Goal: Transaction & Acquisition: Purchase product/service

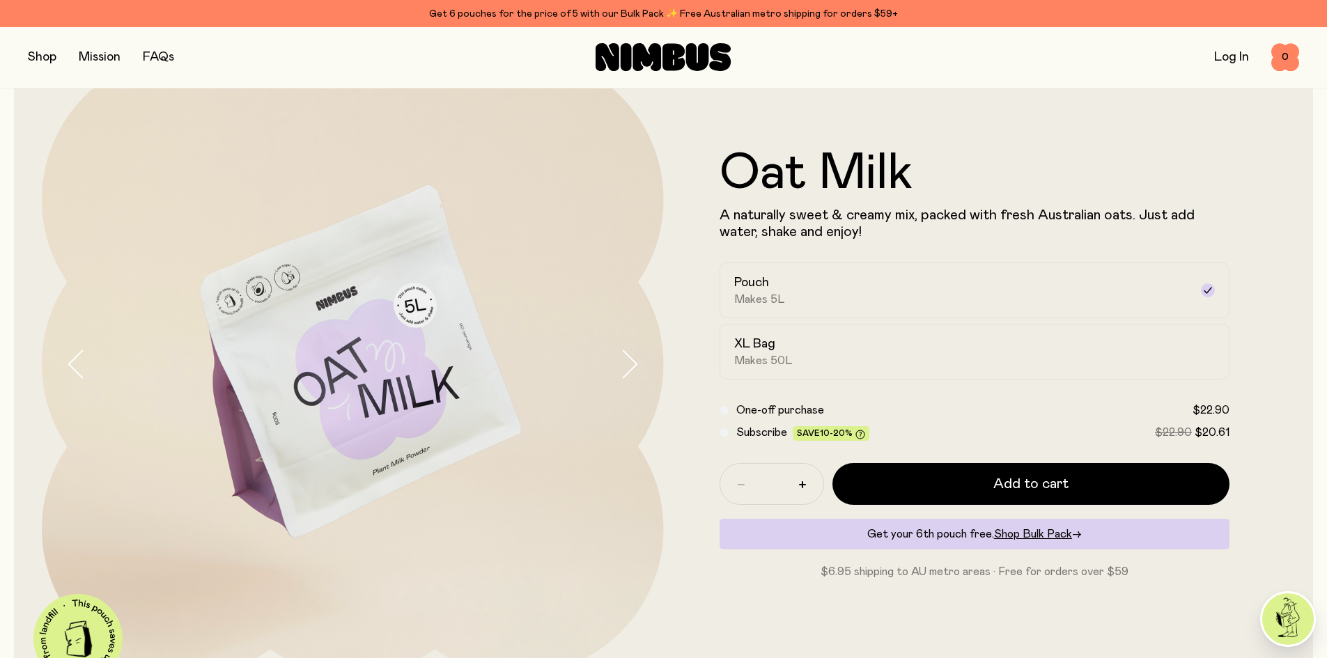
scroll to position [84, 0]
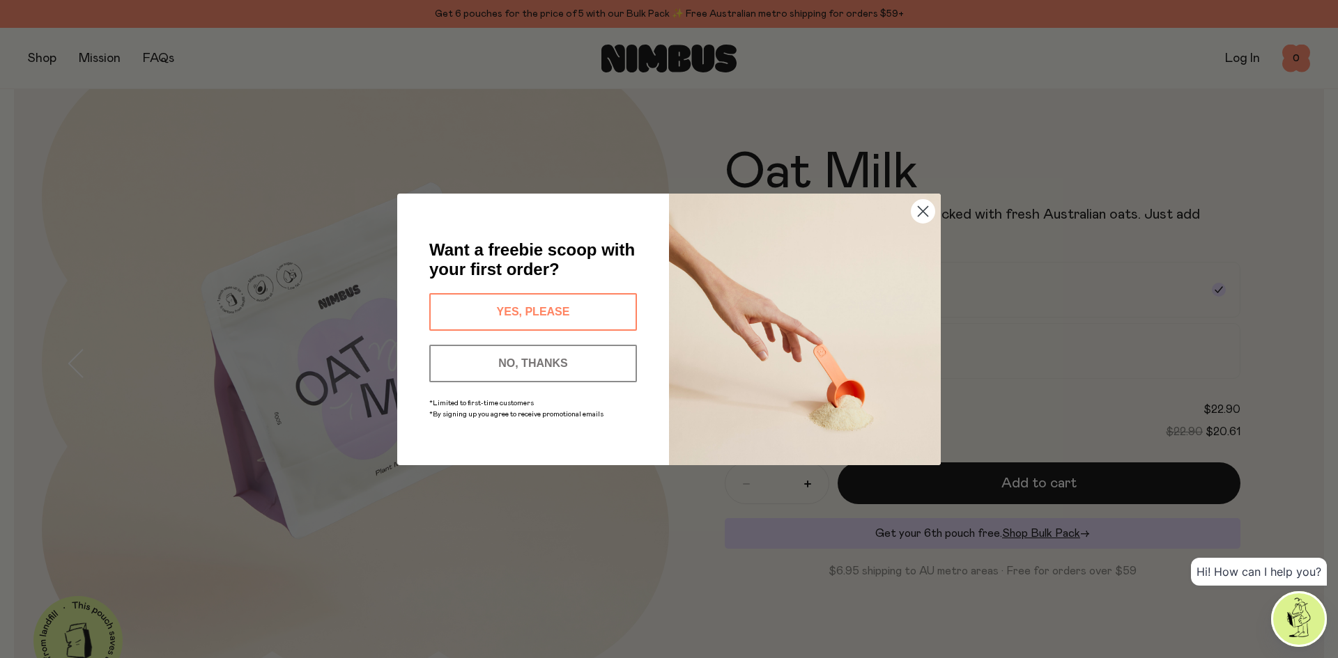
click at [536, 308] on button "YES, PLEASE" at bounding box center [533, 312] width 208 height 38
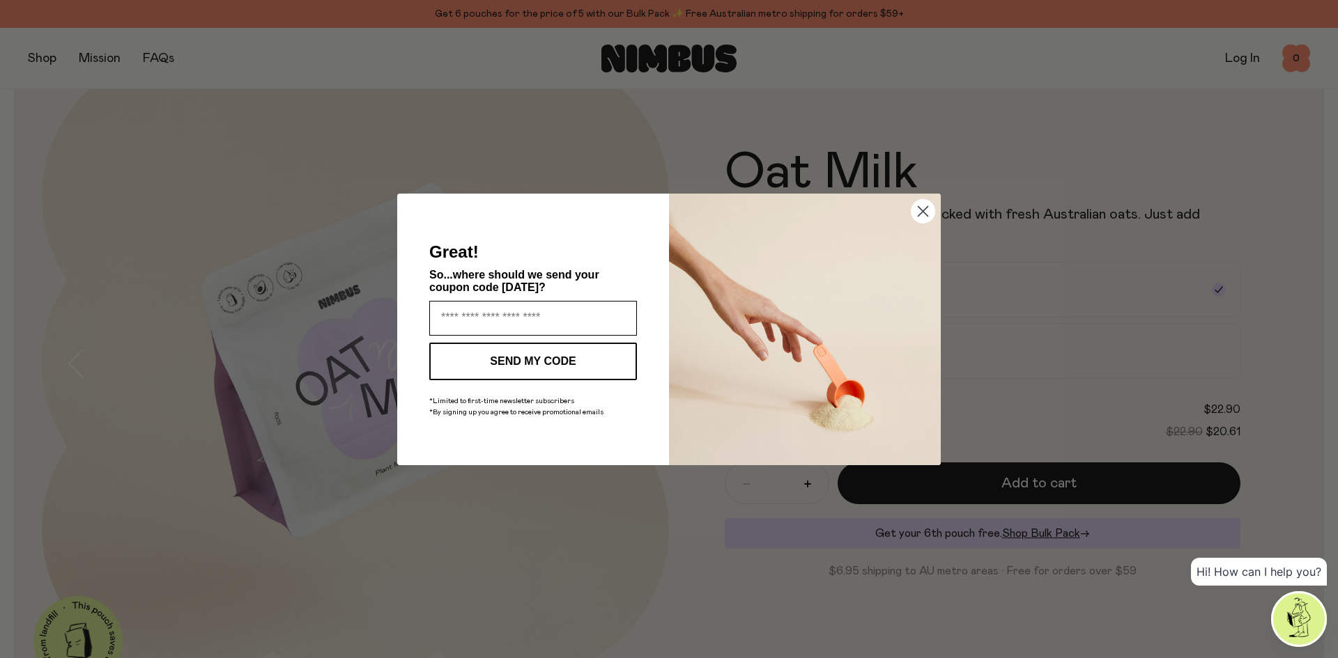
click at [521, 320] on input "Enter your email address" at bounding box center [533, 318] width 208 height 35
type input "**********"
click at [526, 353] on button "SEND MY CODE" at bounding box center [533, 362] width 208 height 38
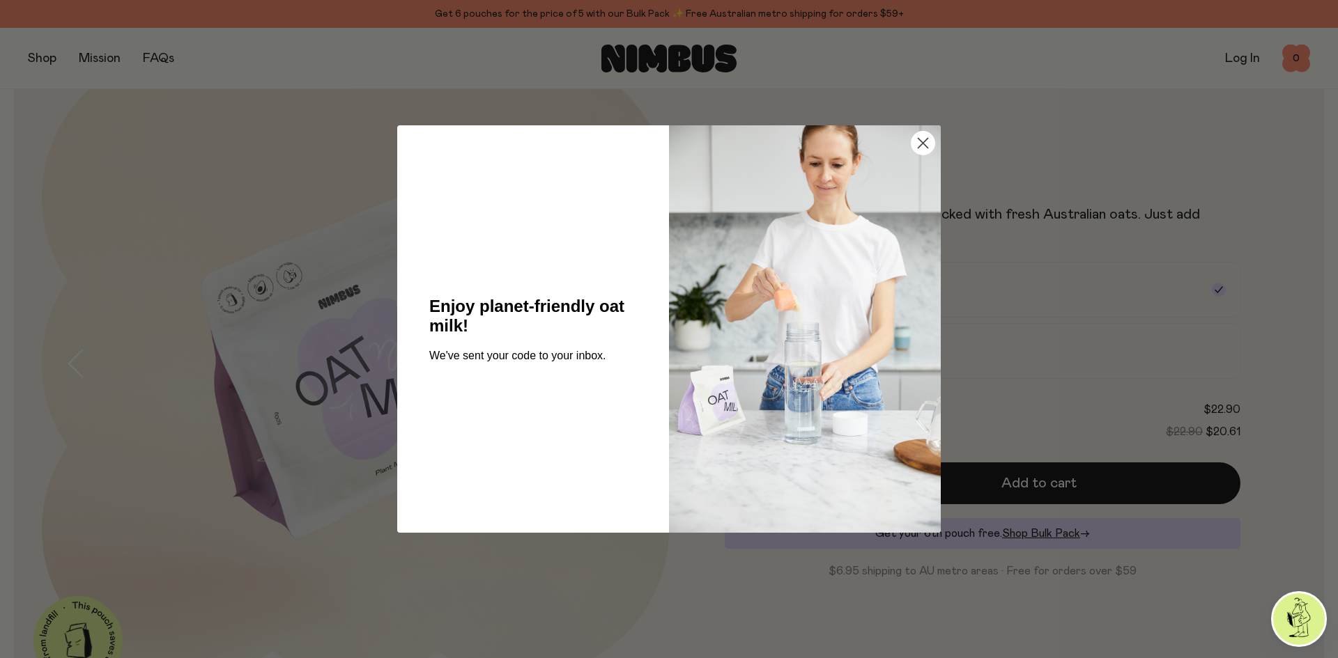
click at [919, 139] on icon "Close dialog" at bounding box center [923, 144] width 10 height 10
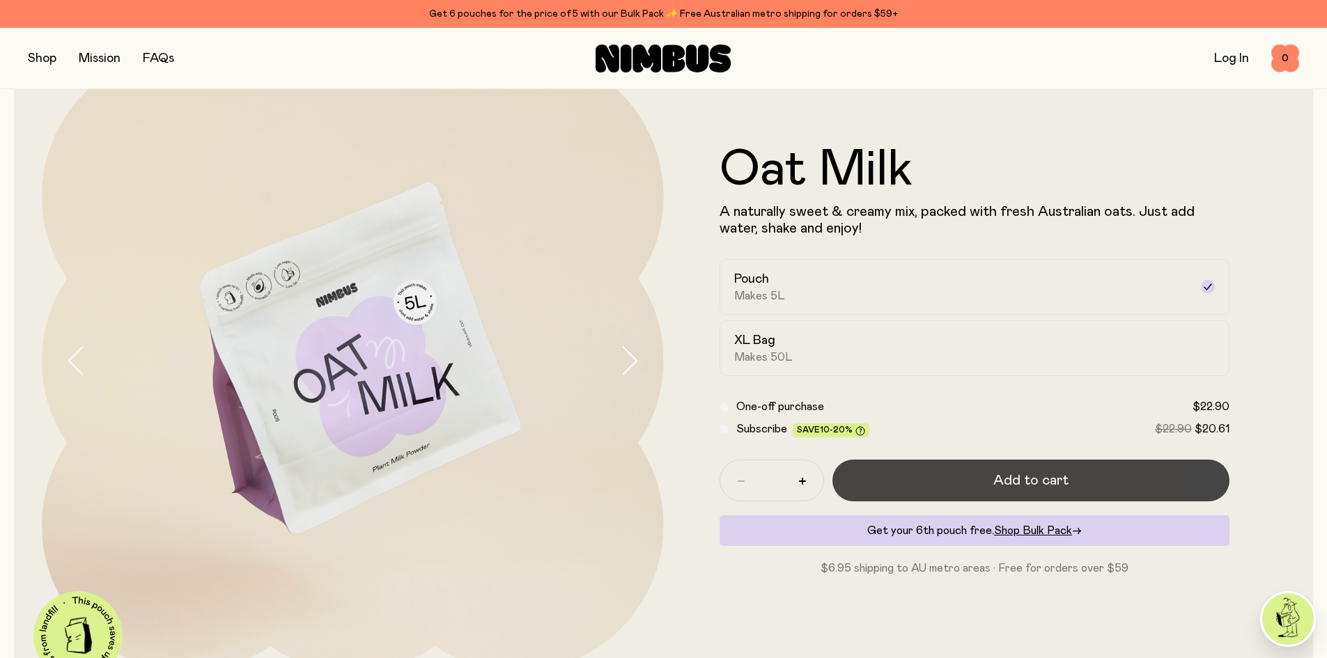
click at [940, 481] on button "Add to cart" at bounding box center [1031, 481] width 398 height 42
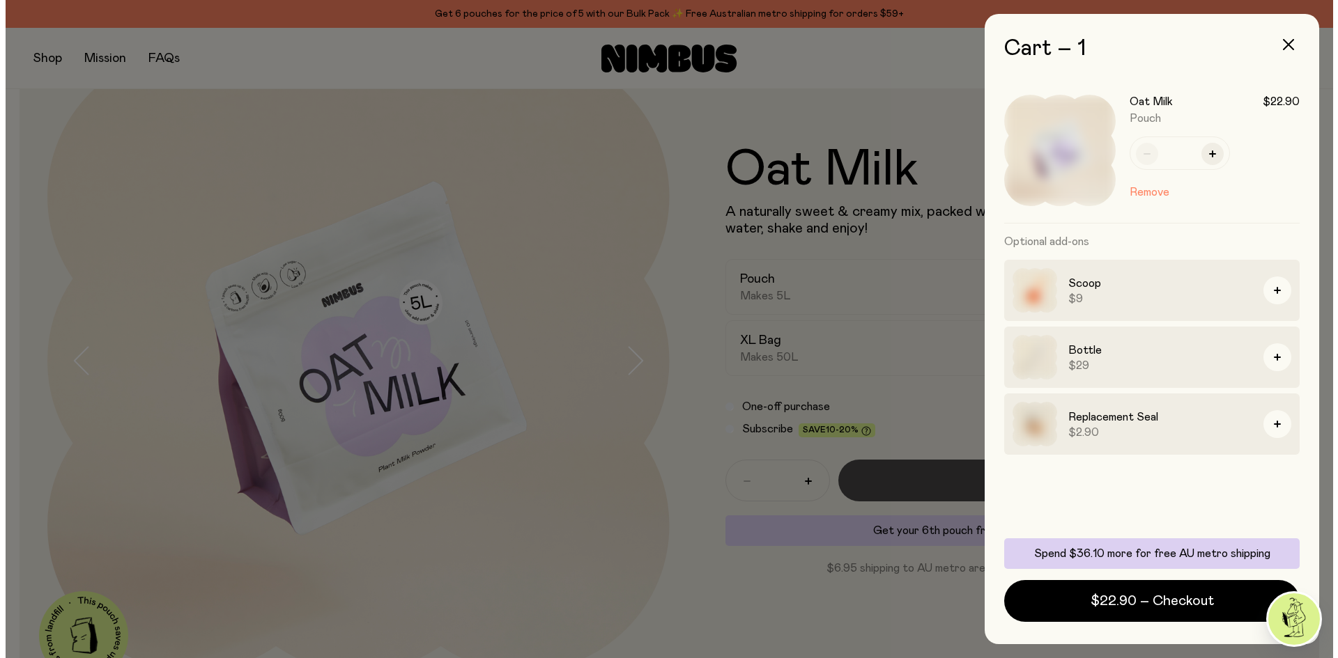
scroll to position [0, 0]
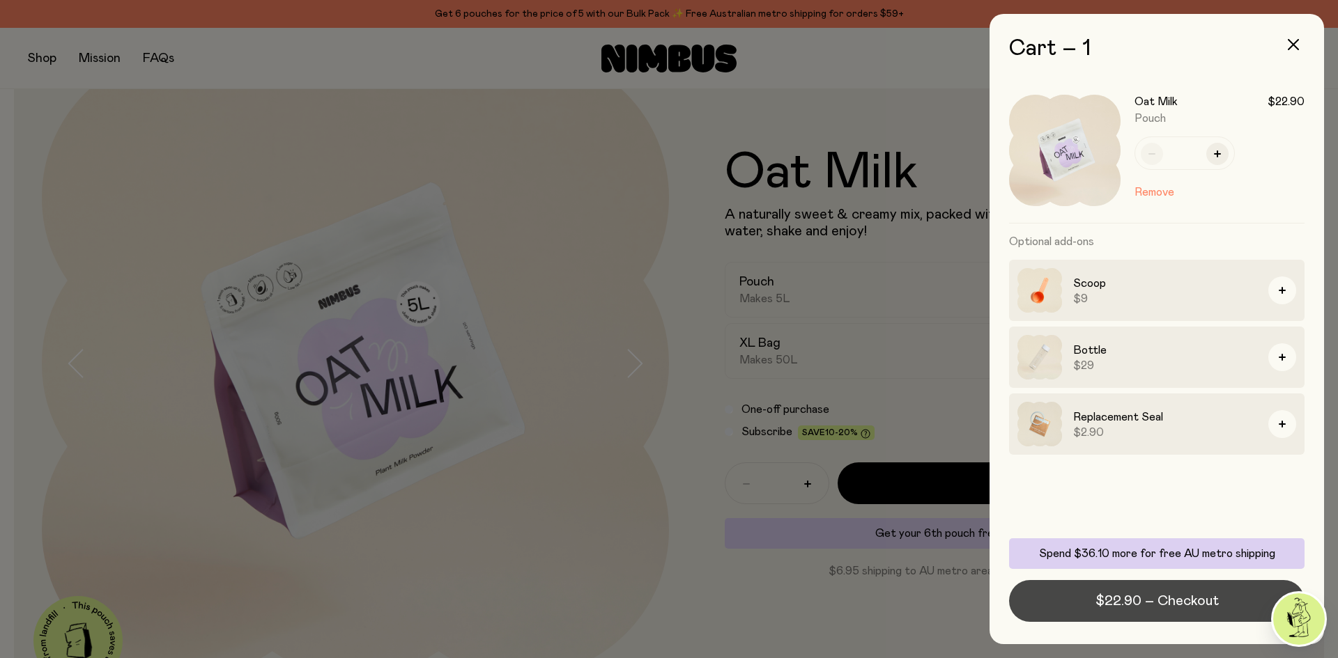
click at [1178, 594] on span "$22.90 – Checkout" at bounding box center [1156, 601] width 123 height 20
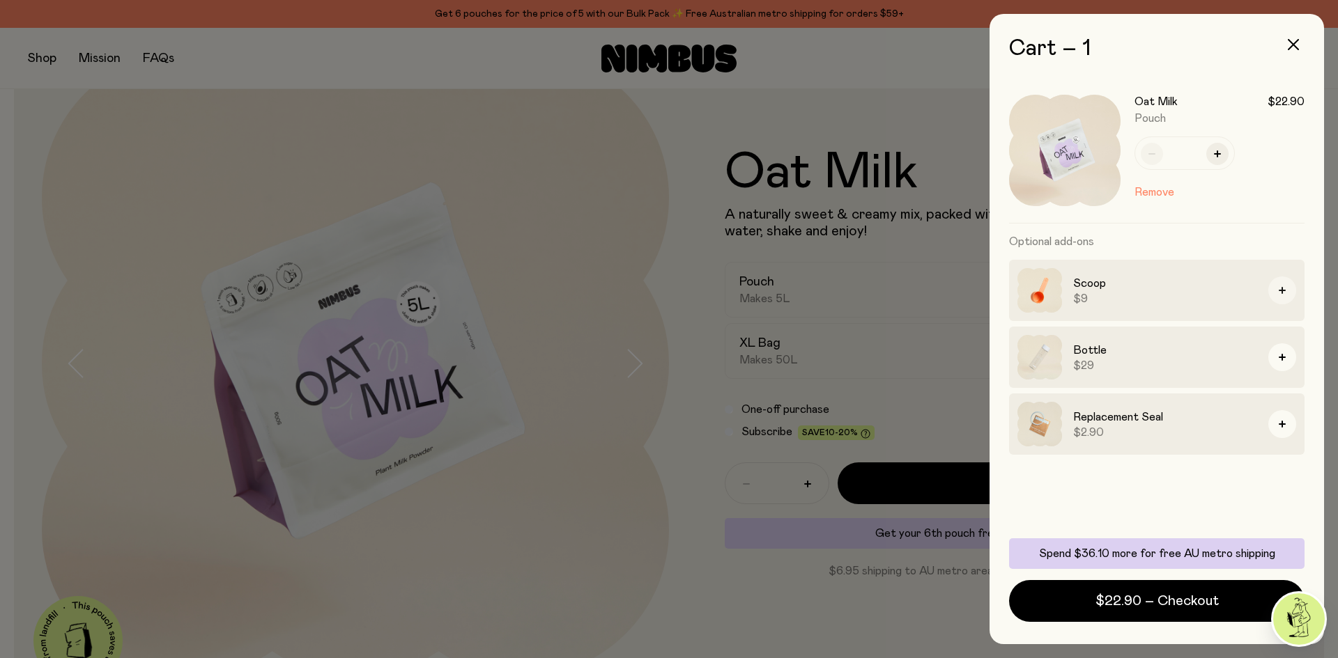
click at [1284, 286] on button "button" at bounding box center [1282, 291] width 28 height 28
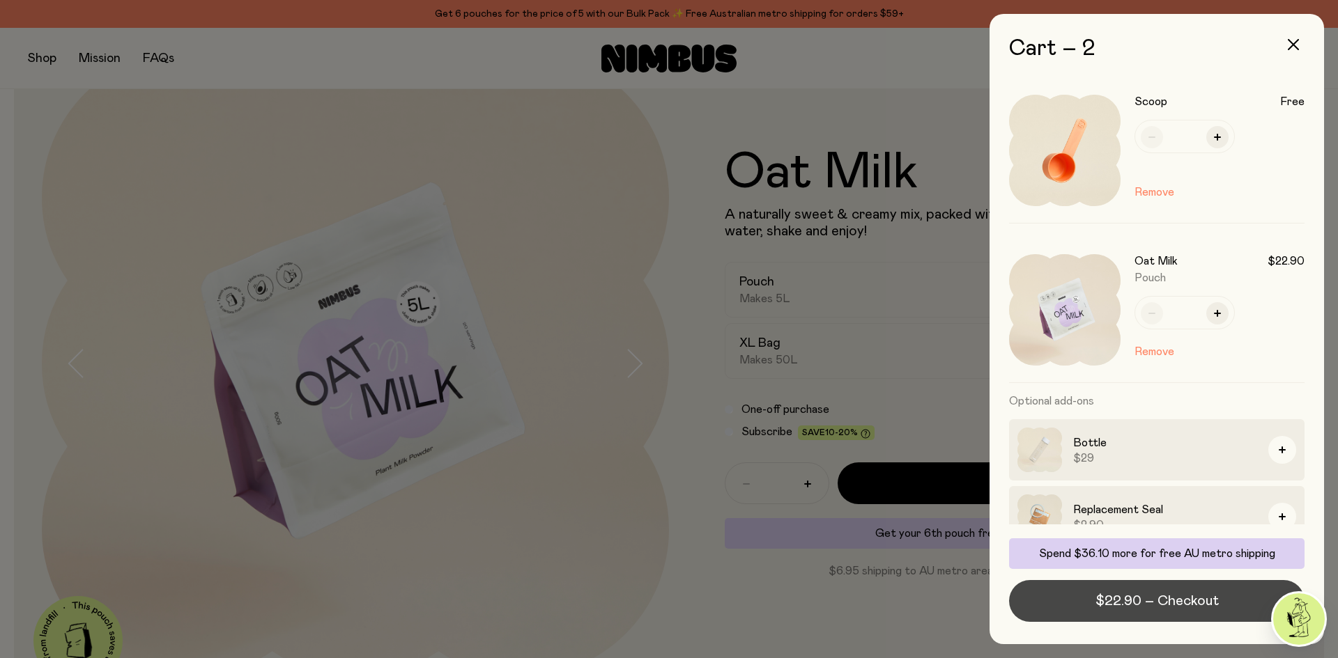
click at [1220, 601] on button "$22.90 – Checkout" at bounding box center [1156, 601] width 295 height 42
